Goal: Task Accomplishment & Management: Manage account settings

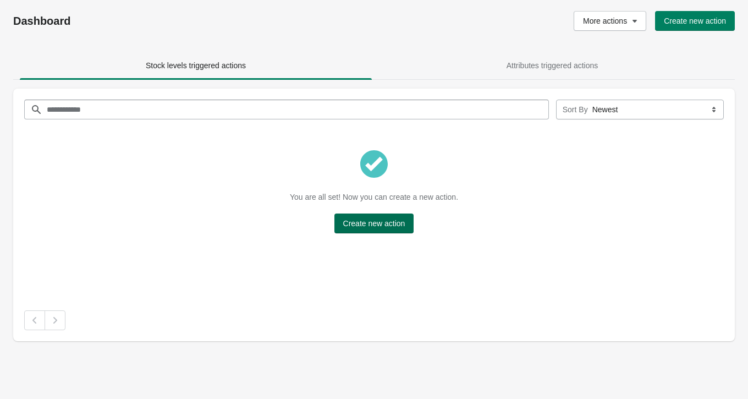
click at [339, 228] on button "Create new action" at bounding box center [374, 223] width 80 height 20
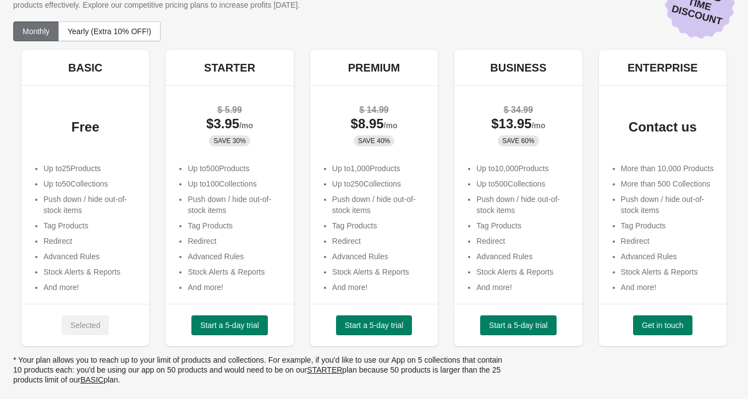
scroll to position [54, 0]
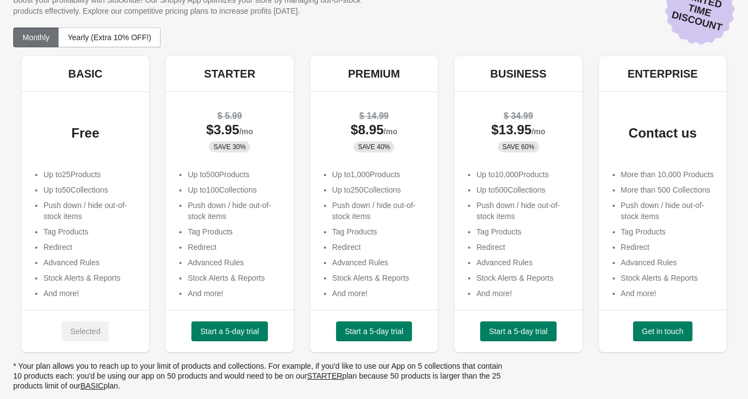
scroll to position [54, 0]
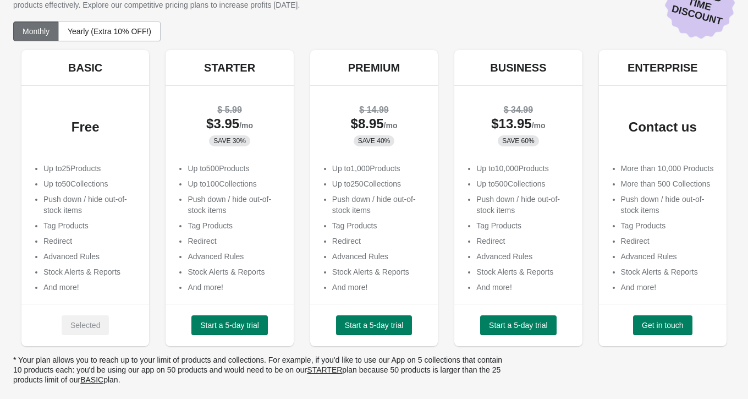
click at [95, 315] on div "Selected" at bounding box center [85, 325] width 47 height 20
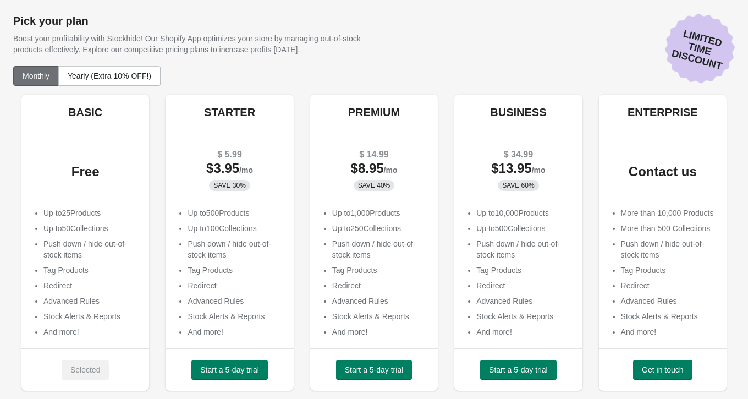
click at [33, 72] on span "Monthly" at bounding box center [36, 76] width 27 height 9
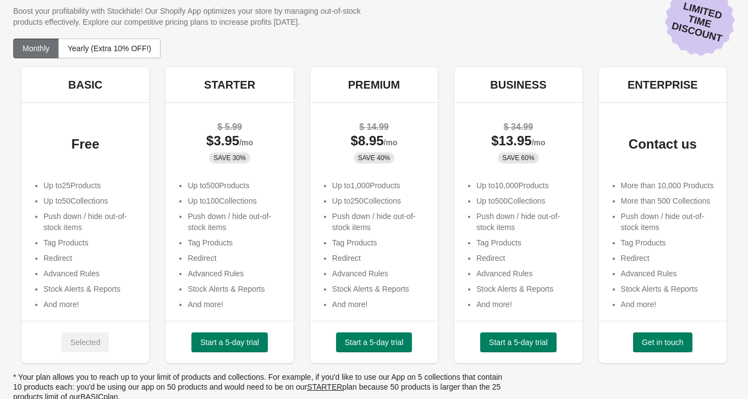
scroll to position [54, 0]
